Goal: Task Accomplishment & Management: Use online tool/utility

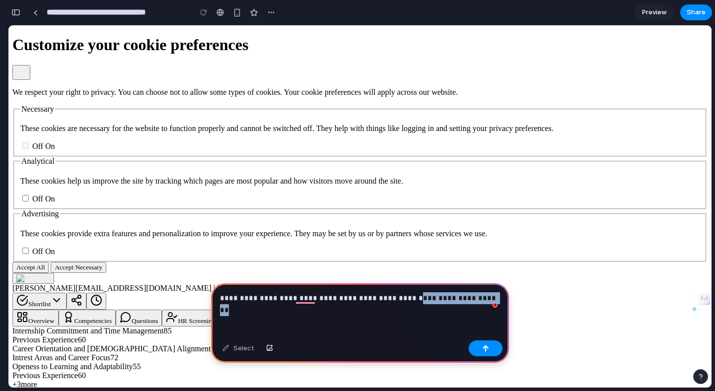
drag, startPoint x: 404, startPoint y: 301, endPoint x: 478, endPoint y: 301, distance: 74.0
click at [478, 301] on p "**********" at bounding box center [360, 299] width 280 height 12
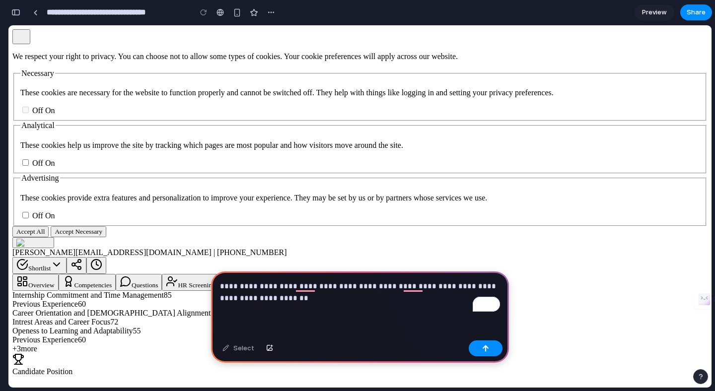
scroll to position [35, 0]
drag, startPoint x: 101, startPoint y: 243, endPoint x: 210, endPoint y: 242, distance: 109.3
copy span "Avya Recommendation"
click at [358, 300] on p "**********" at bounding box center [360, 293] width 280 height 24
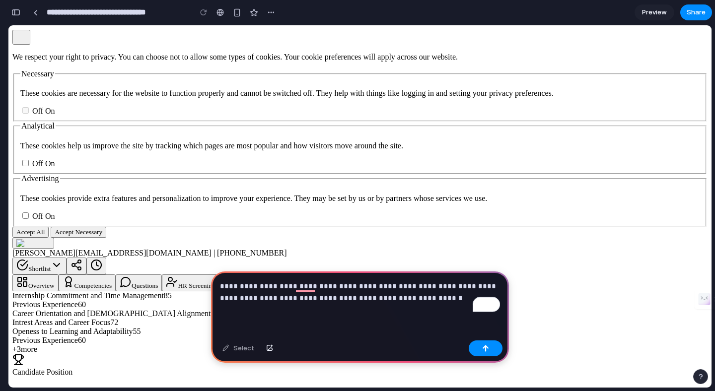
drag, startPoint x: 451, startPoint y: 243, endPoint x: 516, endPoint y: 243, distance: 64.6
copy span "Quick Insights"
click at [440, 301] on p "**********" at bounding box center [360, 293] width 280 height 24
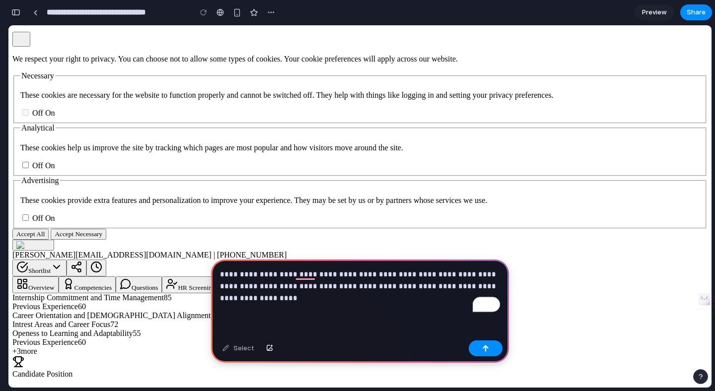
scroll to position [0, 0]
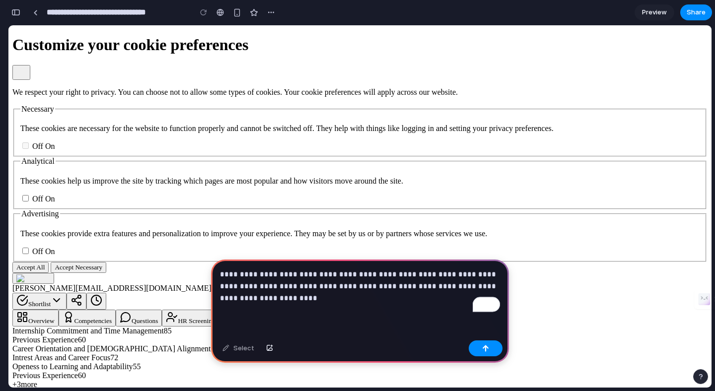
click at [290, 296] on p "**********" at bounding box center [360, 287] width 280 height 36
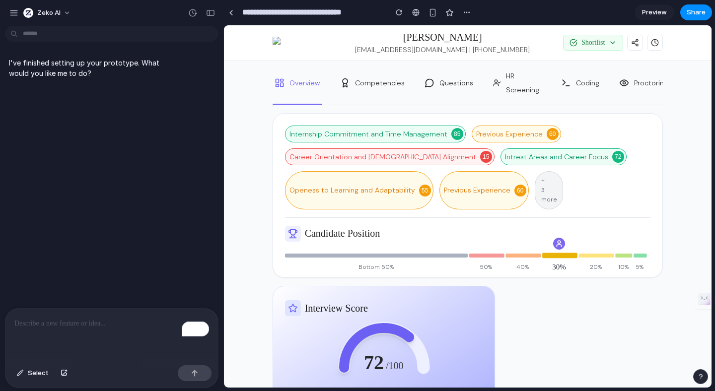
click at [104, 326] on p "To enrich screen reader interactions, please activate Accessibility in Grammarl…" at bounding box center [111, 324] width 195 height 12
click at [230, 10] on div at bounding box center [231, 12] width 4 height 5
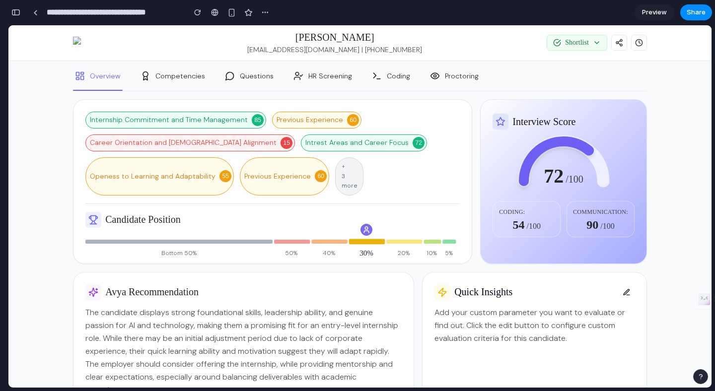
click at [412, 153] on div "Internship Commitment and Time Management 85 Previous Experience 60 Career Orie…" at bounding box center [272, 154] width 374 height 84
click at [36, 16] on link at bounding box center [35, 12] width 15 height 15
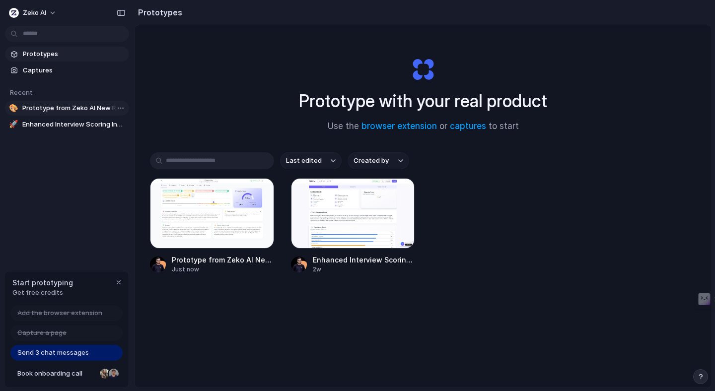
click at [74, 108] on span "Prototype from Zeko AI New Report" at bounding box center [73, 108] width 103 height 10
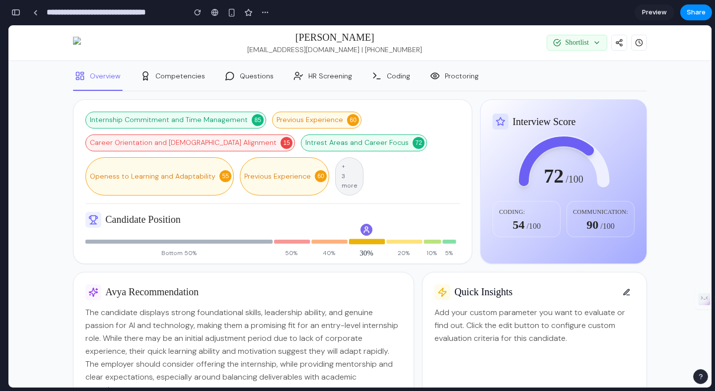
click at [656, 11] on span "Preview" at bounding box center [654, 12] width 25 height 10
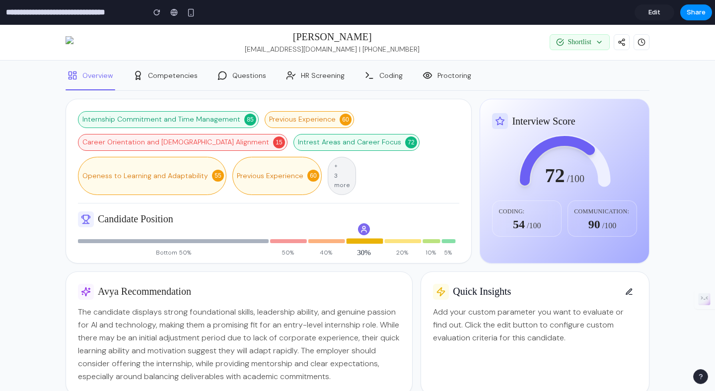
click at [656, 11] on span "Edit" at bounding box center [655, 12] width 12 height 10
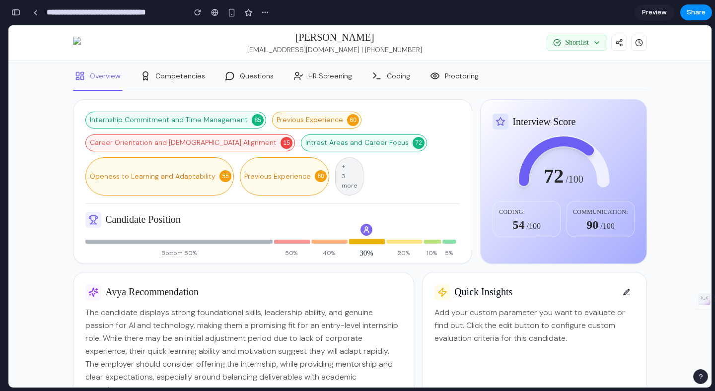
scroll to position [0, 9]
click at [342, 167] on span "+ 3 more" at bounding box center [349, 176] width 15 height 29
click at [296, 186] on div "Previous Experience 60" at bounding box center [284, 176] width 89 height 38
click at [269, 181] on div "Previous Experience 60" at bounding box center [284, 176] width 89 height 38
click at [36, 15] on link at bounding box center [35, 12] width 15 height 15
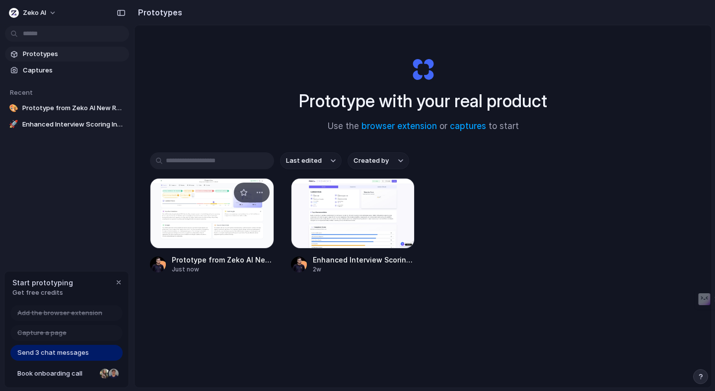
click at [232, 216] on div at bounding box center [212, 213] width 124 height 71
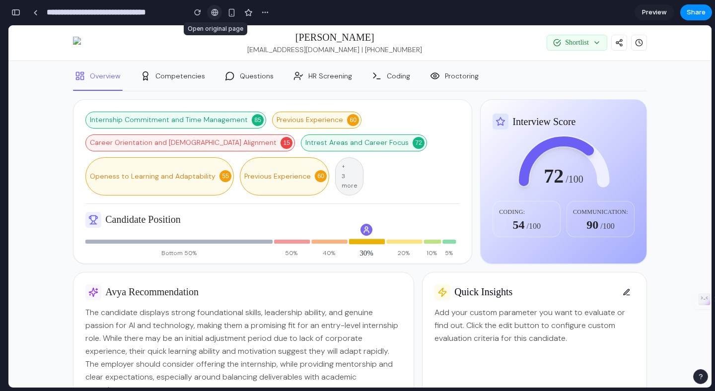
click at [215, 13] on div at bounding box center [214, 12] width 7 height 8
click at [233, 13] on div "button" at bounding box center [231, 12] width 8 height 8
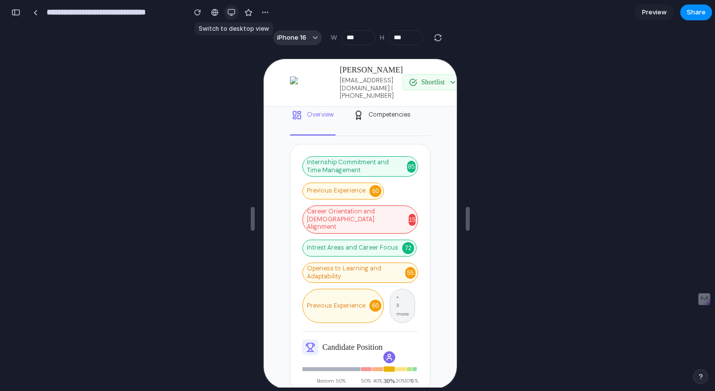
click at [233, 13] on div "button" at bounding box center [231, 12] width 8 height 8
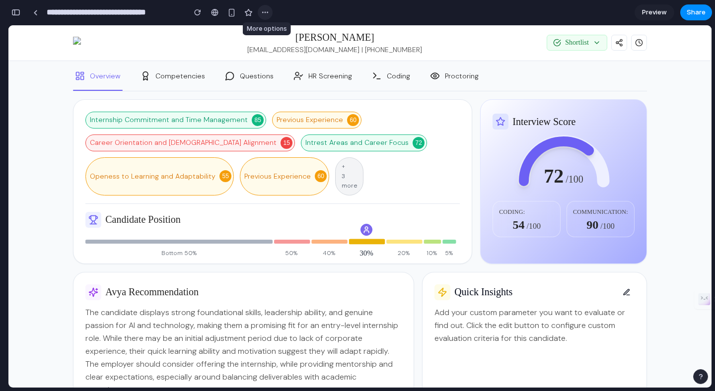
click at [266, 11] on div "button" at bounding box center [265, 12] width 8 height 8
click at [266, 11] on div "Duplicate Delete" at bounding box center [357, 195] width 715 height 391
click at [596, 46] on button "Shortlist" at bounding box center [577, 43] width 60 height 16
click at [560, 122] on span "Interview Score" at bounding box center [544, 122] width 63 height 20
drag, startPoint x: 582, startPoint y: 123, endPoint x: 535, endPoint y: 123, distance: 46.7
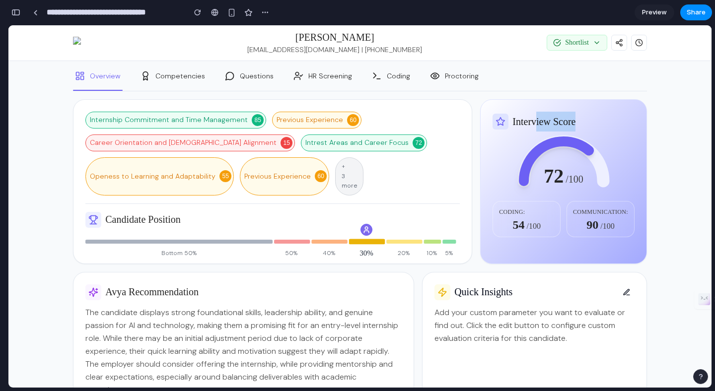
click at [535, 123] on span "Interview Score" at bounding box center [544, 122] width 63 height 20
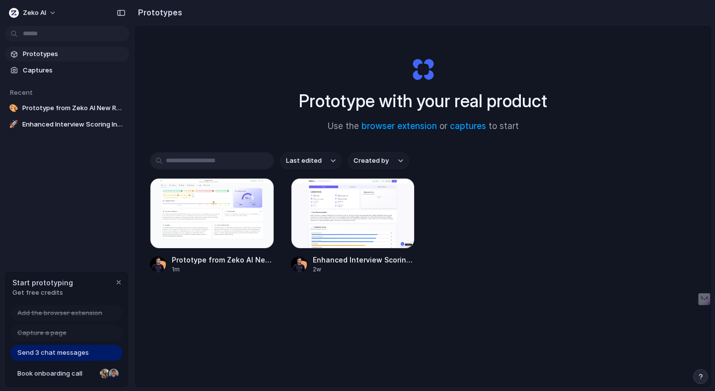
click at [251, 119] on div "Prototype with your real product Use the browser extension or captures to start" at bounding box center [422, 90] width 397 height 107
click at [224, 209] on div at bounding box center [212, 213] width 124 height 71
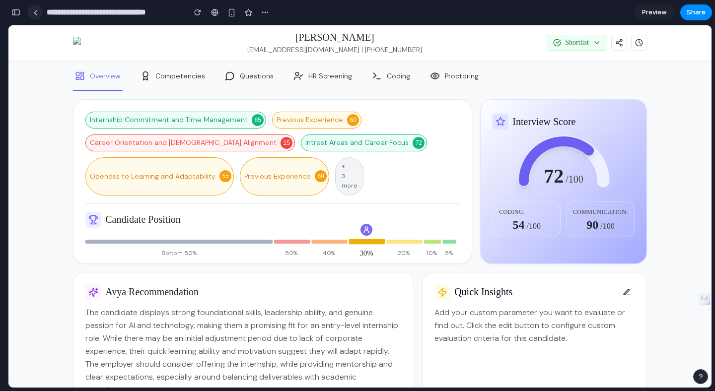
click at [38, 15] on link at bounding box center [35, 12] width 15 height 15
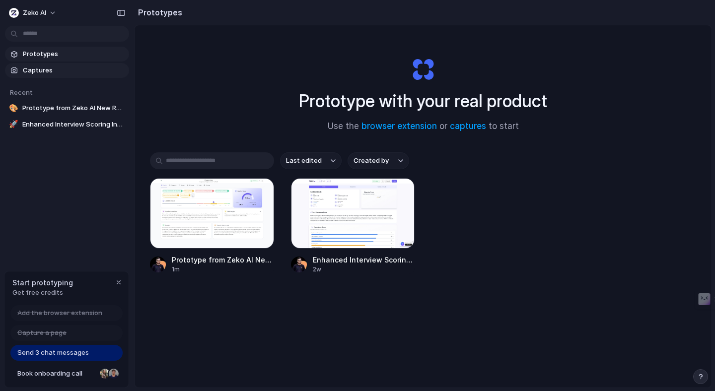
click at [57, 68] on span "Captures" at bounding box center [74, 71] width 102 height 10
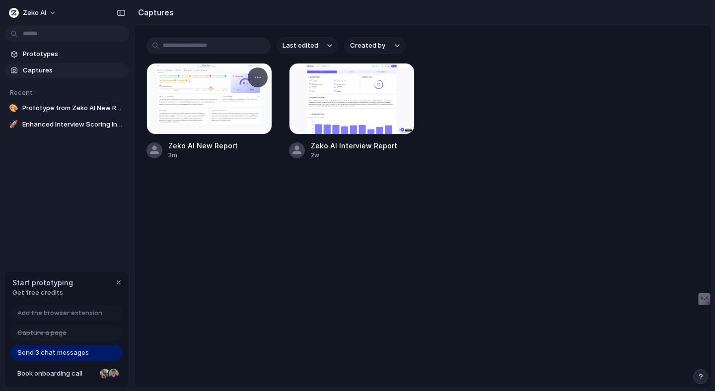
click at [211, 112] on div at bounding box center [210, 99] width 126 height 72
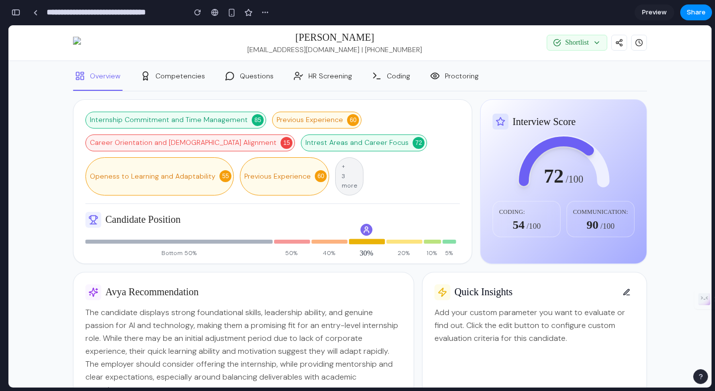
click at [207, 117] on span "Internship Commitment and Time Management" at bounding box center [169, 120] width 158 height 9
click at [36, 9] on link at bounding box center [35, 12] width 15 height 15
click at [16, 15] on div "button" at bounding box center [15, 12] width 9 height 7
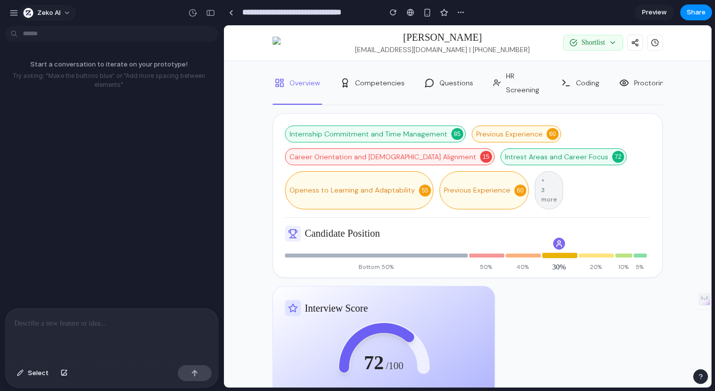
click at [52, 15] on span "Zeko AI" at bounding box center [48, 13] width 23 height 10
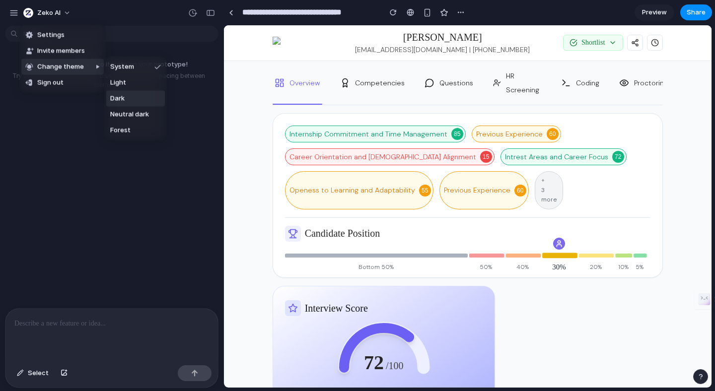
click at [131, 96] on li "Dark" at bounding box center [135, 99] width 59 height 16
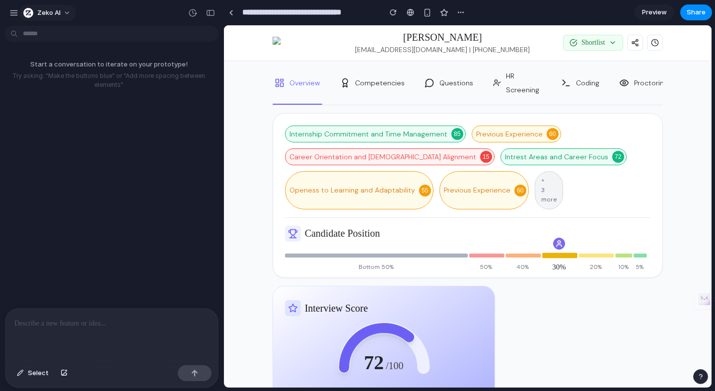
click at [65, 14] on button "Zeko AI" at bounding box center [47, 13] width 57 height 16
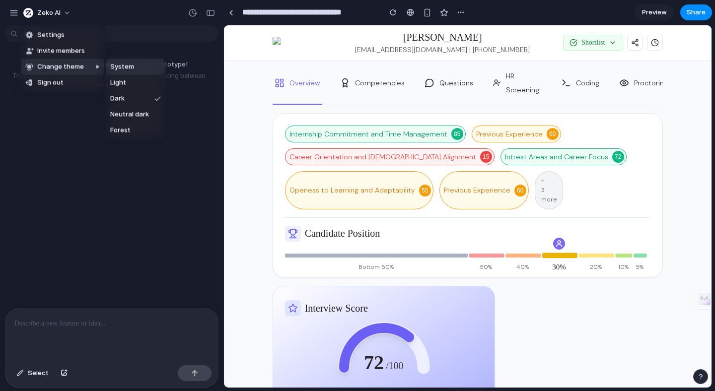
click at [130, 68] on span "System" at bounding box center [122, 67] width 24 height 10
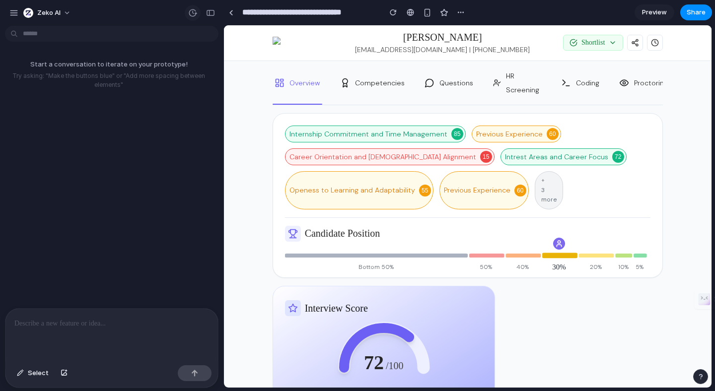
click at [193, 19] on button "button" at bounding box center [193, 13] width 16 height 16
click at [193, 19] on div "No version history yet" at bounding box center [357, 195] width 715 height 391
click at [98, 320] on p "To enrich screen reader interactions, please activate Accessibility in Grammarl…" at bounding box center [111, 324] width 195 height 12
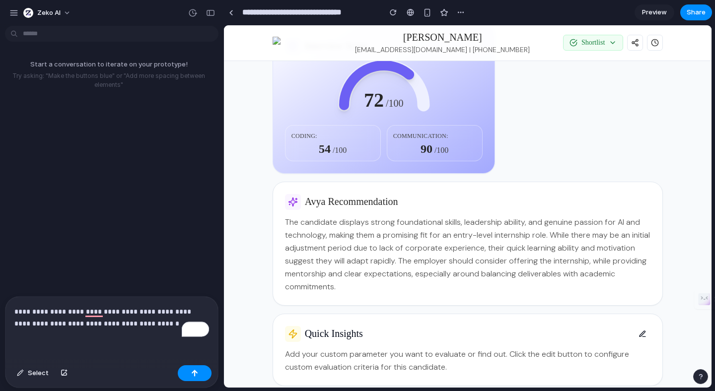
scroll to position [264, 0]
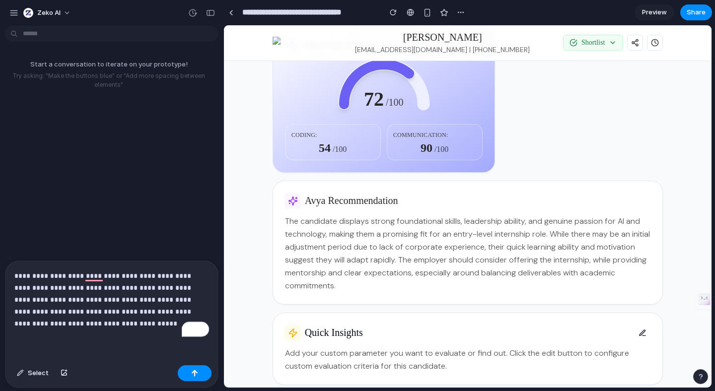
click at [174, 312] on p "**********" at bounding box center [111, 300] width 195 height 60
click at [202, 373] on button "button" at bounding box center [195, 374] width 34 height 16
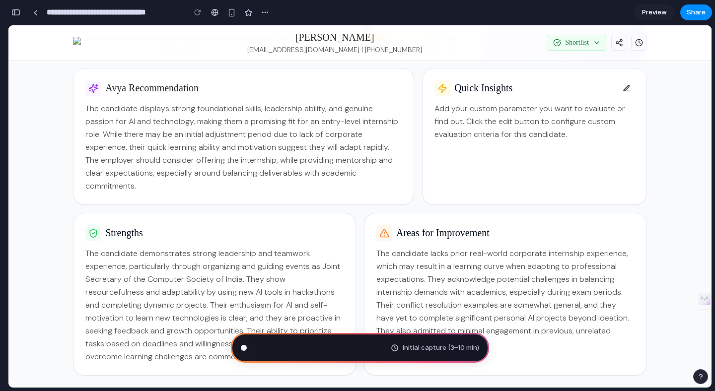
scroll to position [204, 0]
type input "**********"
click at [17, 10] on div "button" at bounding box center [15, 12] width 9 height 7
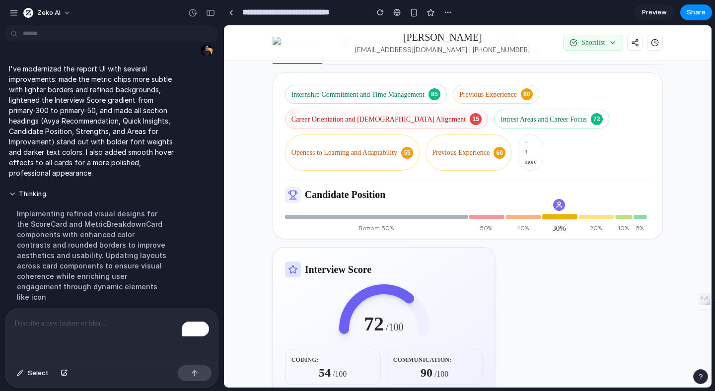
scroll to position [0, 0]
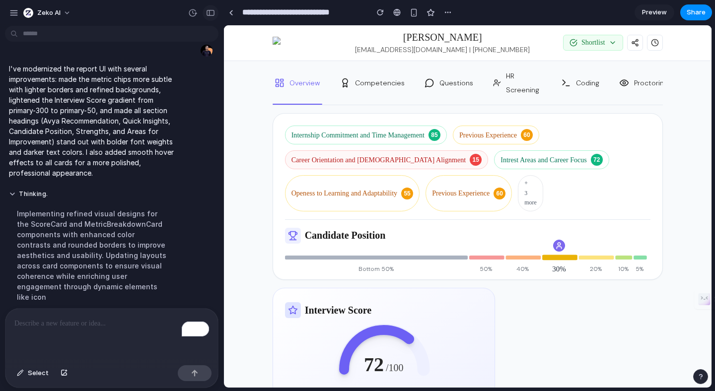
click at [210, 12] on div "button" at bounding box center [210, 12] width 9 height 7
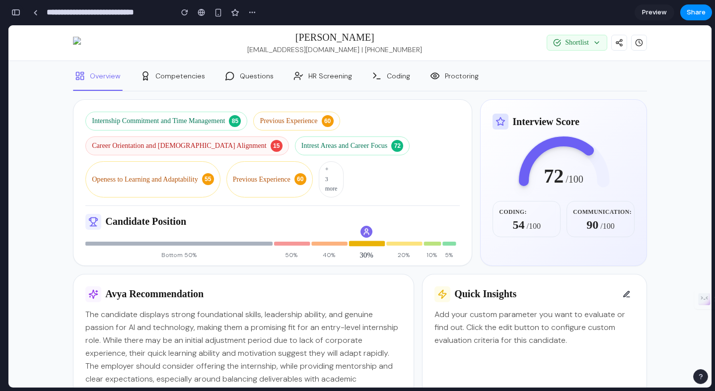
click at [13, 13] on div "button" at bounding box center [15, 12] width 9 height 7
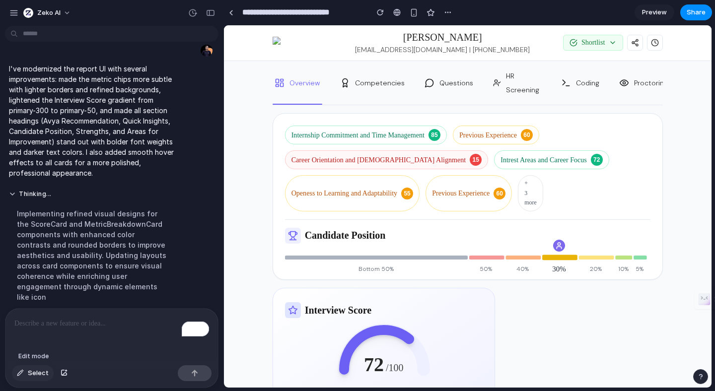
click at [29, 376] on span "Select" at bounding box center [38, 374] width 21 height 10
click at [555, 192] on div at bounding box center [467, 207] width 487 height 362
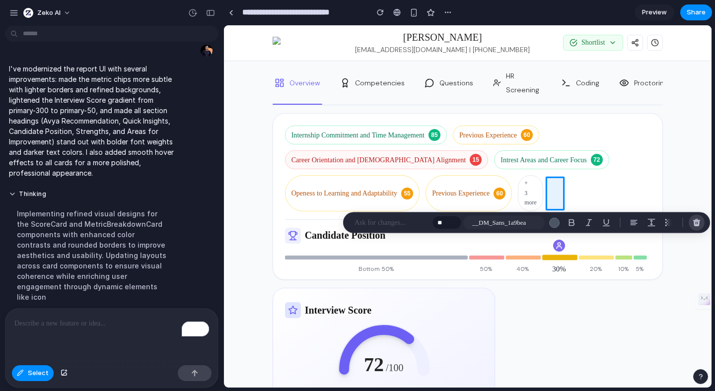
click at [696, 223] on div "button" at bounding box center [696, 223] width 9 height 9
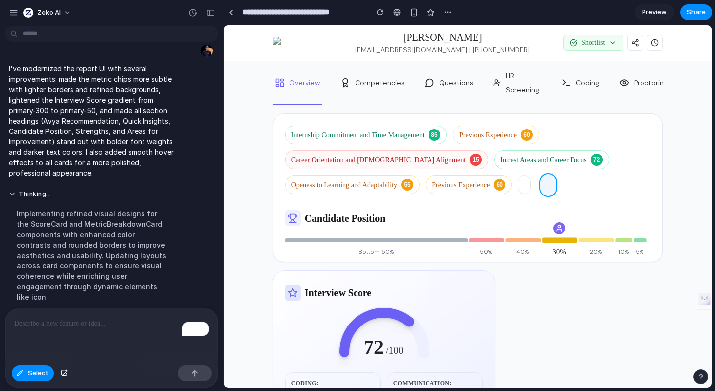
click at [544, 184] on div at bounding box center [467, 207] width 487 height 362
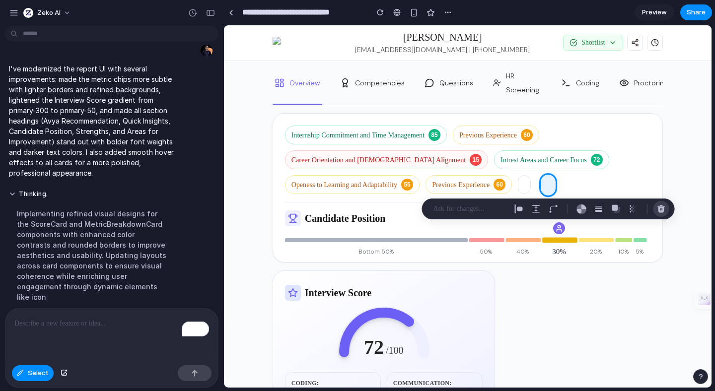
click at [663, 208] on div "button" at bounding box center [661, 209] width 9 height 9
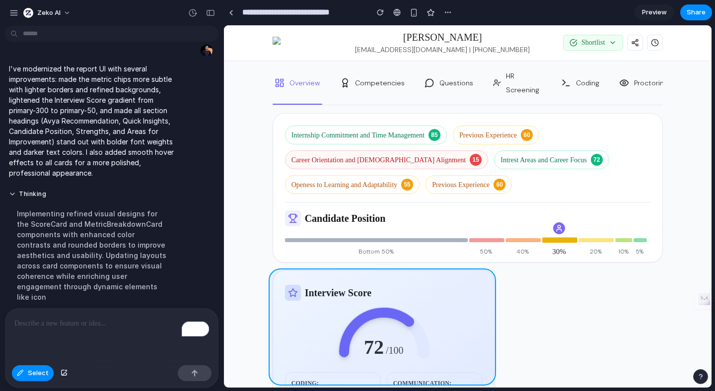
click at [475, 279] on div at bounding box center [467, 207] width 487 height 362
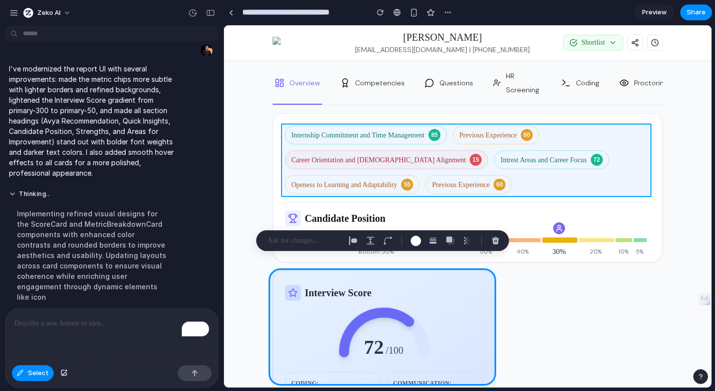
click at [468, 140] on div at bounding box center [467, 207] width 487 height 362
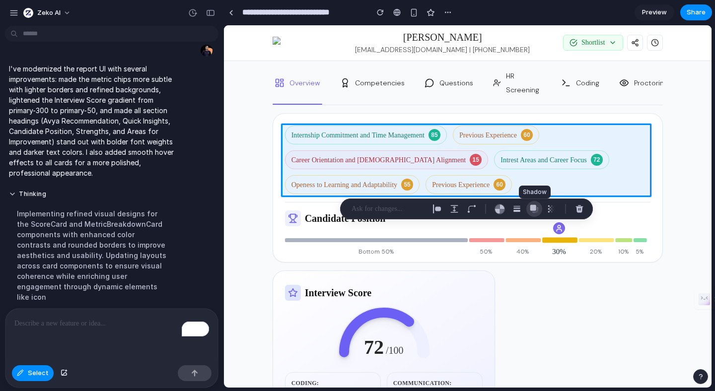
click at [538, 211] on div "button" at bounding box center [534, 209] width 9 height 9
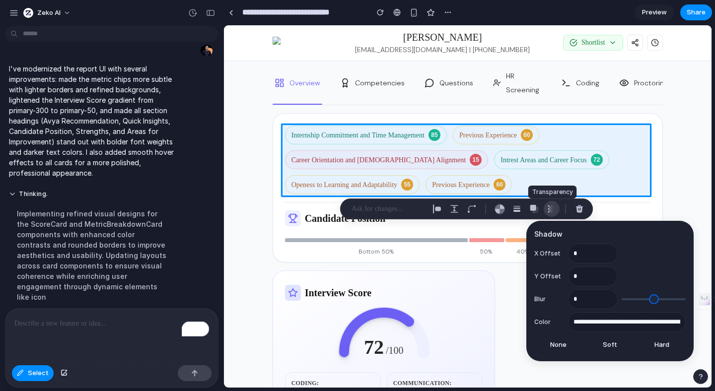
click at [554, 210] on div "button" at bounding box center [551, 209] width 9 height 9
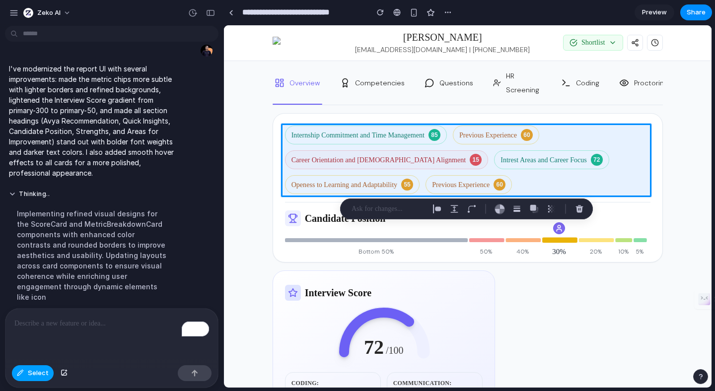
click at [22, 372] on div "button" at bounding box center [20, 374] width 7 height 6
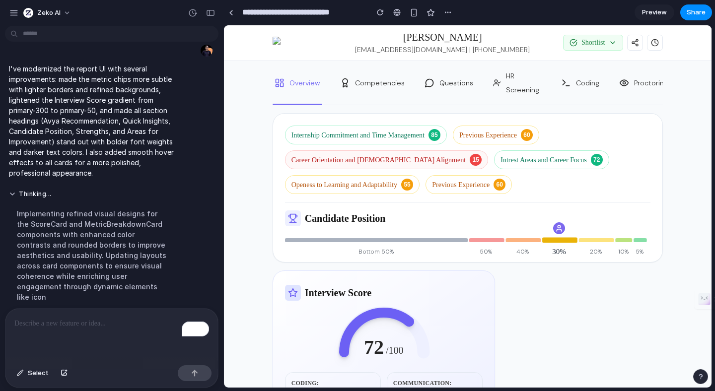
click at [116, 332] on div "To enrich screen reader interactions, please activate Accessibility in Grammarl…" at bounding box center [111, 335] width 213 height 53
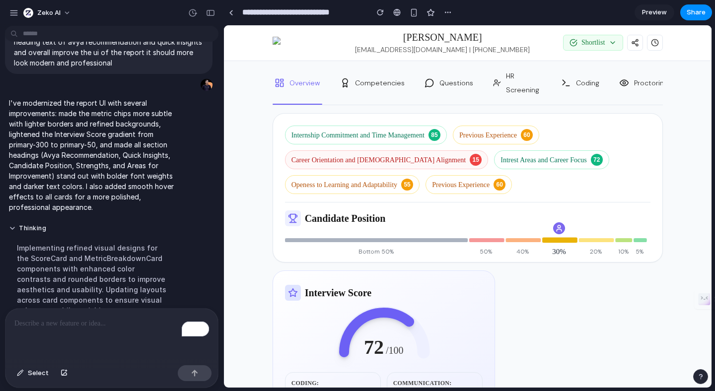
scroll to position [84, 0]
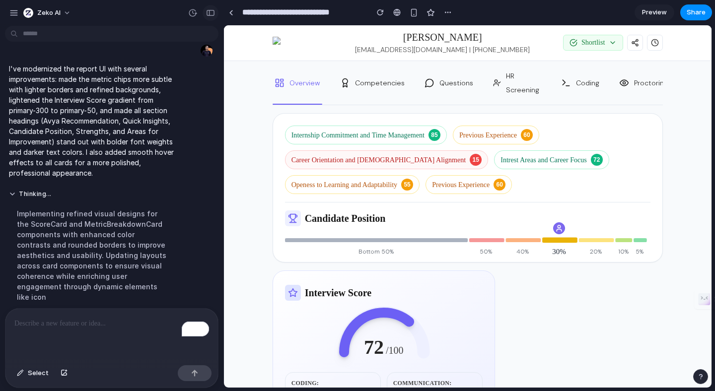
click at [210, 6] on button "button" at bounding box center [211, 13] width 16 height 16
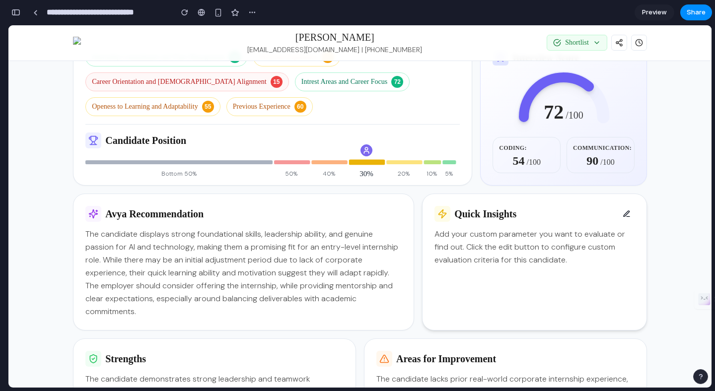
scroll to position [0, 0]
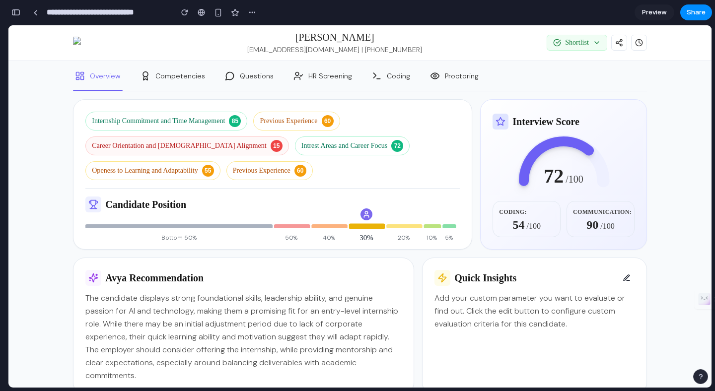
click at [499, 56] on div "[PERSON_NAME] [EMAIL_ADDRESS][DOMAIN_NAME] | [PHONE_NUMBER] Shortlist" at bounding box center [360, 42] width 598 height 35
click at [186, 75] on span "Competencies" at bounding box center [180, 76] width 50 height 14
